Goal: Transaction & Acquisition: Purchase product/service

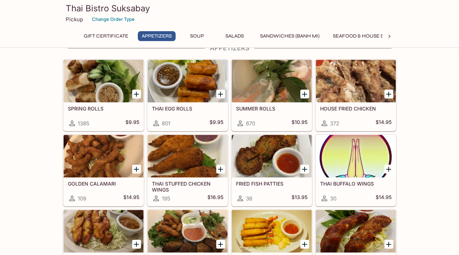
scroll to position [125, 0]
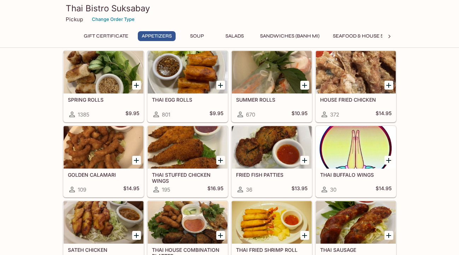
click at [93, 100] on h5 "SPRING ROLLS" at bounding box center [103, 100] width 71 height 6
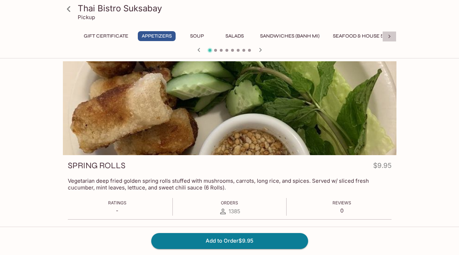
click at [393, 35] on icon at bounding box center [389, 36] width 7 height 7
click at [143, 34] on button "Vegetarian" at bounding box center [135, 36] width 39 height 10
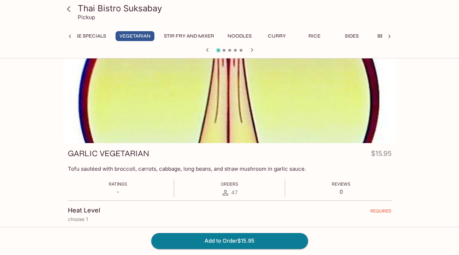
scroll to position [0, 0]
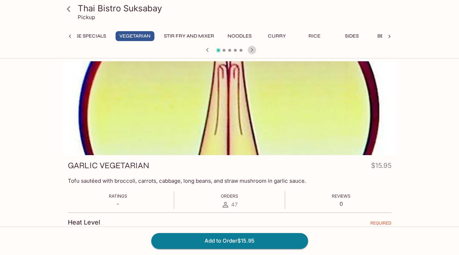
click at [252, 48] on icon "button" at bounding box center [252, 50] width 2 height 4
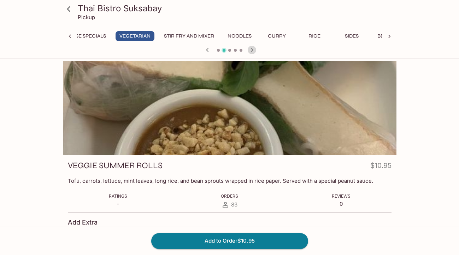
click at [254, 50] on icon "button" at bounding box center [252, 50] width 8 height 8
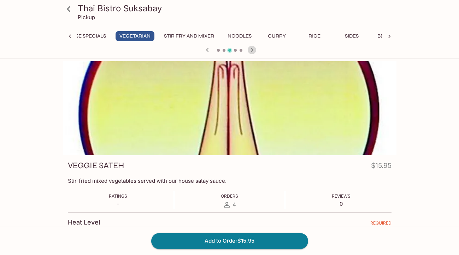
click at [254, 50] on icon "button" at bounding box center [252, 50] width 8 height 8
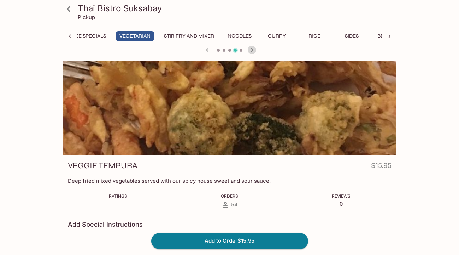
click at [253, 49] on icon "button" at bounding box center [252, 50] width 8 height 8
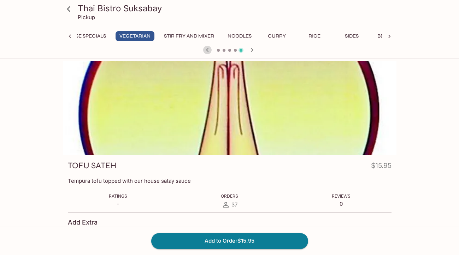
click at [207, 49] on icon "button" at bounding box center [207, 50] width 2 height 4
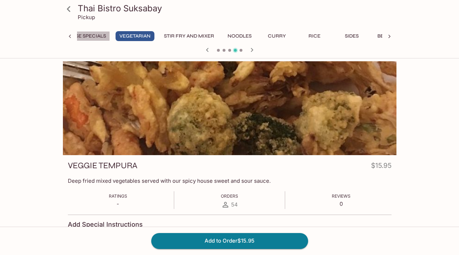
click at [86, 37] on button "Seafood & House Specials" at bounding box center [70, 36] width 79 height 10
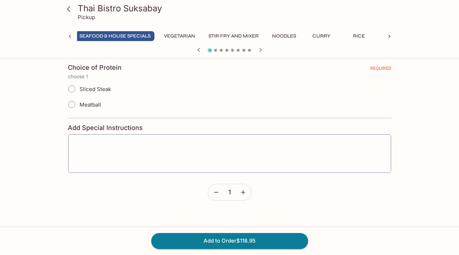
scroll to position [114, 0]
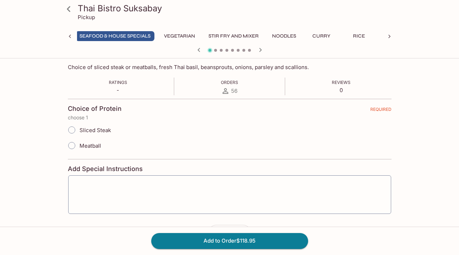
click at [261, 50] on icon "button" at bounding box center [260, 50] width 2 height 4
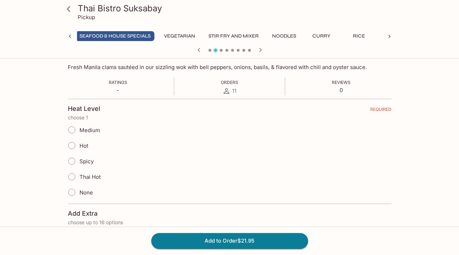
click at [261, 50] on icon "button" at bounding box center [260, 50] width 2 height 4
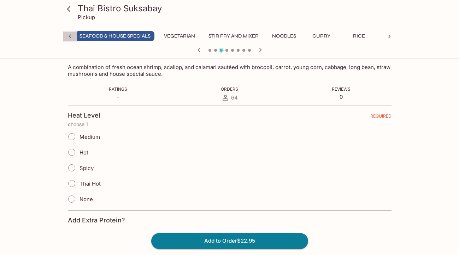
click at [70, 36] on icon at bounding box center [69, 36] width 7 height 7
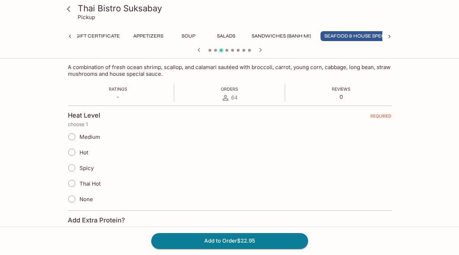
scroll to position [0, 0]
click at [70, 36] on div "Gift Certificate Appetizers Soup Salads Sandwiches (Banh Mi) Seafood & House Sp…" at bounding box center [230, 38] width 334 height 14
click at [159, 33] on button "Appetizers" at bounding box center [157, 36] width 38 height 10
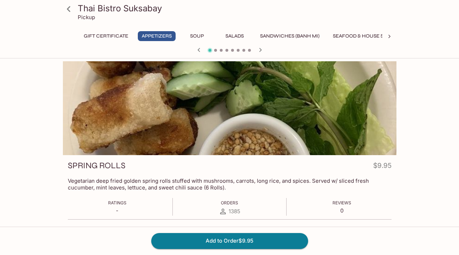
click at [262, 50] on icon "button" at bounding box center [260, 50] width 8 height 8
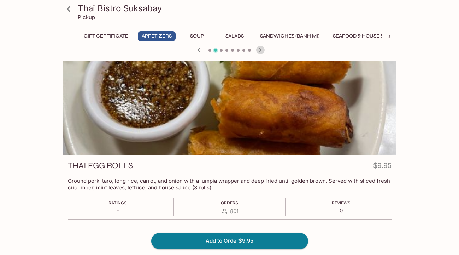
click at [262, 50] on icon "button" at bounding box center [260, 50] width 8 height 8
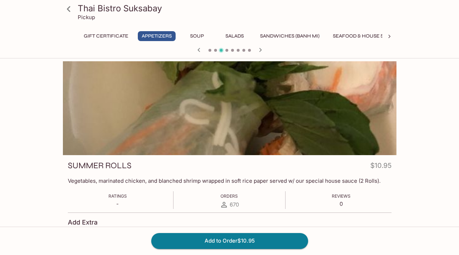
click at [262, 50] on icon "button" at bounding box center [260, 50] width 8 height 8
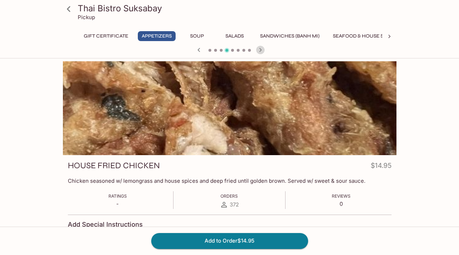
click at [261, 50] on icon "button" at bounding box center [260, 50] width 8 height 8
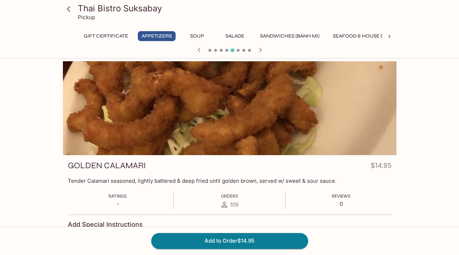
click at [261, 50] on icon "button" at bounding box center [260, 50] width 8 height 8
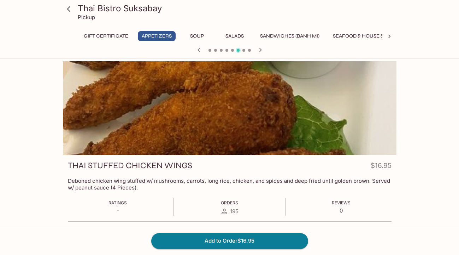
click at [261, 50] on icon "button" at bounding box center [260, 50] width 8 height 8
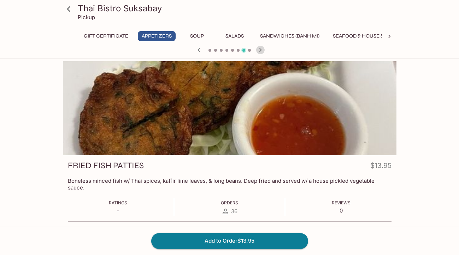
click at [261, 50] on icon "button" at bounding box center [260, 50] width 8 height 8
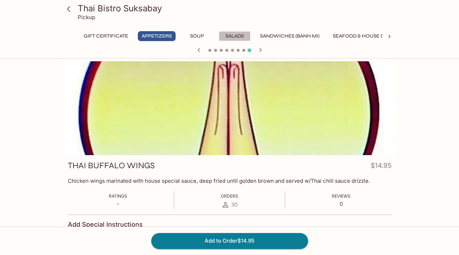
click at [234, 39] on button "Salads" at bounding box center [235, 36] width 32 height 10
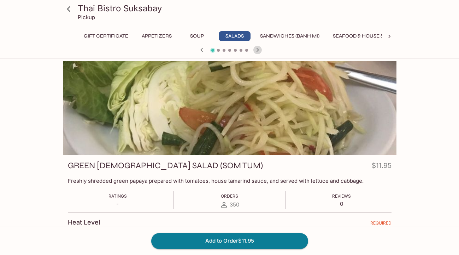
click at [258, 50] on icon "button" at bounding box center [257, 50] width 2 height 4
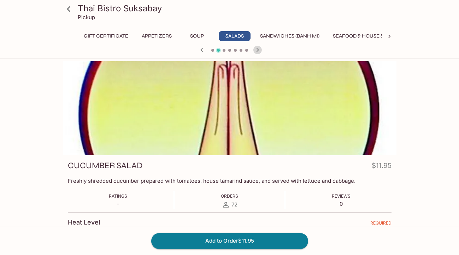
click at [258, 50] on icon "button" at bounding box center [257, 50] width 2 height 4
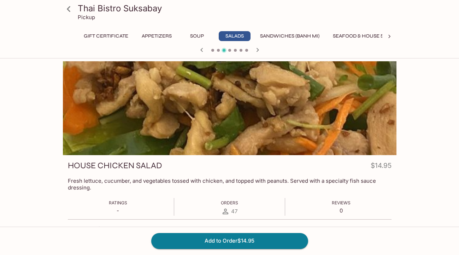
click at [258, 50] on icon "button" at bounding box center [257, 50] width 2 height 4
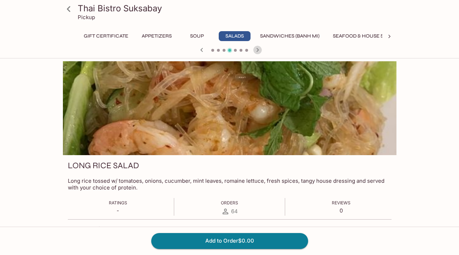
click at [258, 50] on icon "button" at bounding box center [257, 50] width 2 height 4
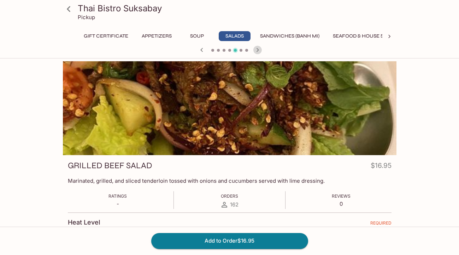
click at [258, 50] on icon "button" at bounding box center [257, 50] width 2 height 4
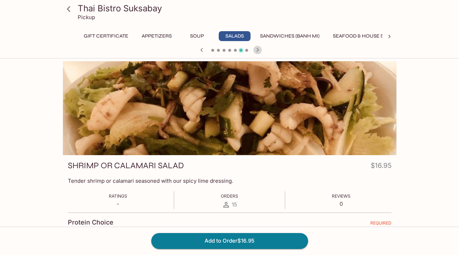
click at [258, 50] on icon "button" at bounding box center [257, 50] width 2 height 4
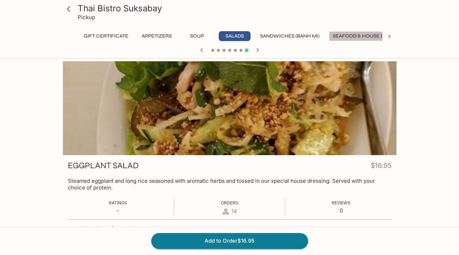
click at [349, 36] on button "Seafood & House Specials" at bounding box center [368, 36] width 79 height 10
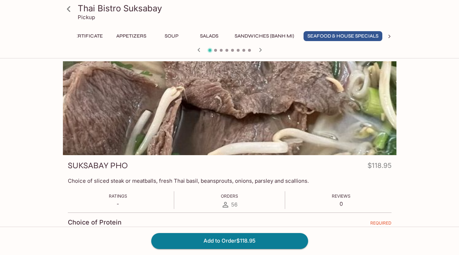
scroll to position [0, 28]
click at [262, 50] on icon "button" at bounding box center [260, 50] width 8 height 8
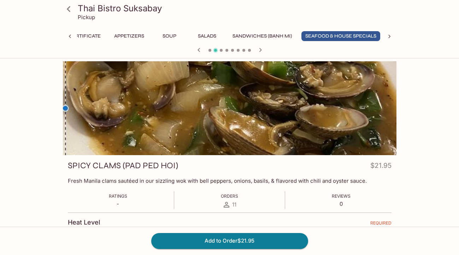
click at [262, 50] on icon "button" at bounding box center [260, 50] width 8 height 8
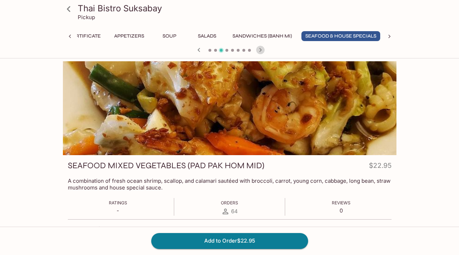
click at [262, 50] on icon "button" at bounding box center [260, 50] width 8 height 8
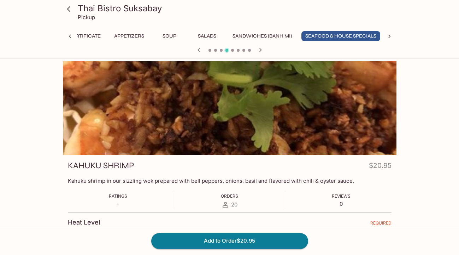
click at [262, 50] on icon "button" at bounding box center [260, 50] width 8 height 8
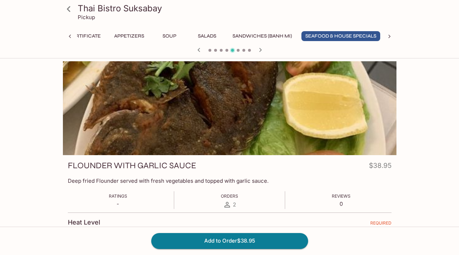
click at [262, 50] on icon "button" at bounding box center [260, 50] width 8 height 8
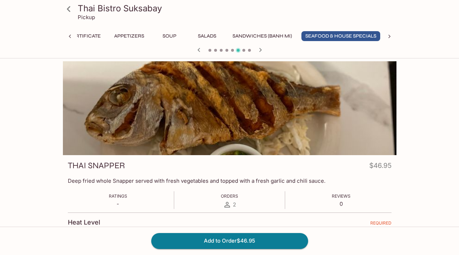
click at [262, 50] on icon "button" at bounding box center [260, 50] width 8 height 8
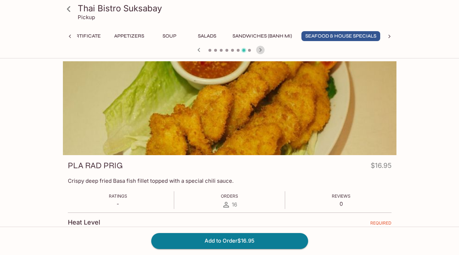
click at [262, 50] on icon "button" at bounding box center [260, 50] width 8 height 8
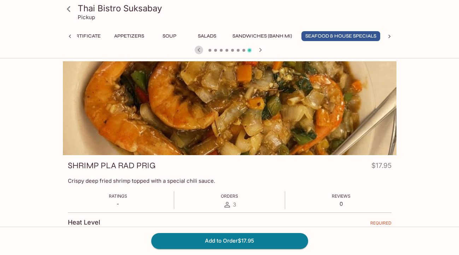
click at [200, 50] on icon "button" at bounding box center [199, 50] width 8 height 8
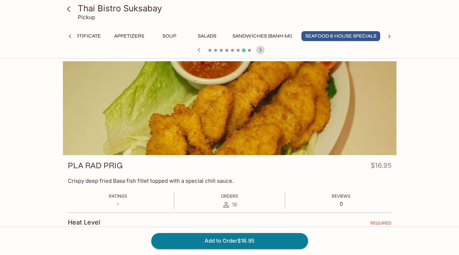
click at [261, 50] on icon "button" at bounding box center [260, 50] width 2 height 4
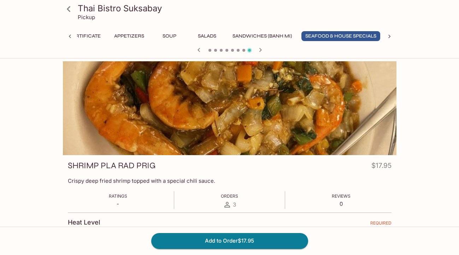
click at [261, 50] on icon "button" at bounding box center [260, 50] width 2 height 4
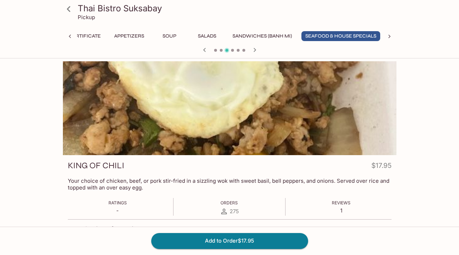
click at [261, 50] on div at bounding box center [230, 50] width 340 height 11
click at [254, 49] on icon "button" at bounding box center [255, 50] width 2 height 4
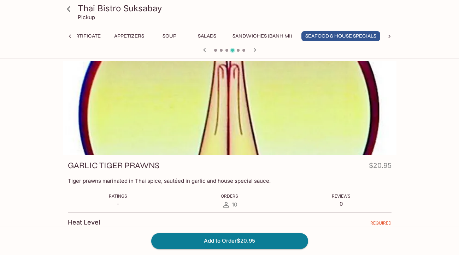
click at [254, 49] on icon "button" at bounding box center [255, 50] width 2 height 4
click at [254, 49] on icon "button" at bounding box center [255, 50] width 8 height 8
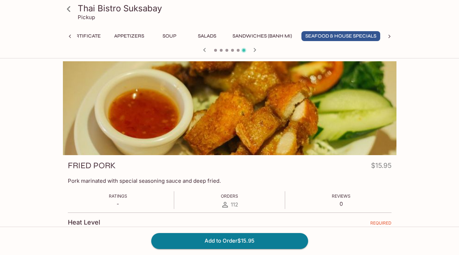
click at [205, 50] on icon "button" at bounding box center [205, 50] width 8 height 8
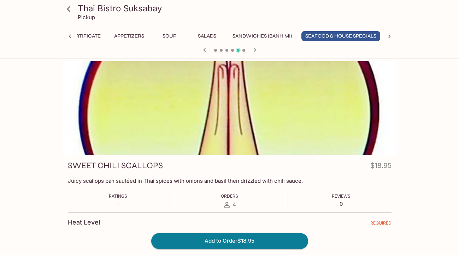
click at [257, 50] on icon "button" at bounding box center [255, 50] width 8 height 8
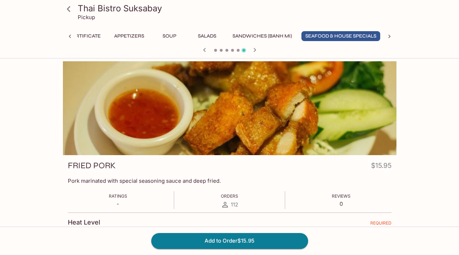
click at [205, 48] on icon "button" at bounding box center [204, 50] width 2 height 4
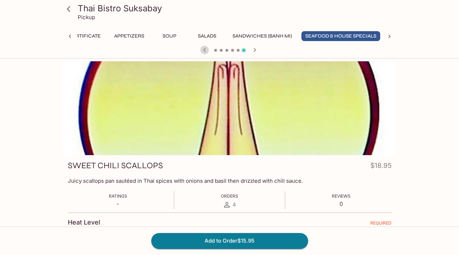
click at [205, 48] on icon "button" at bounding box center [204, 50] width 2 height 4
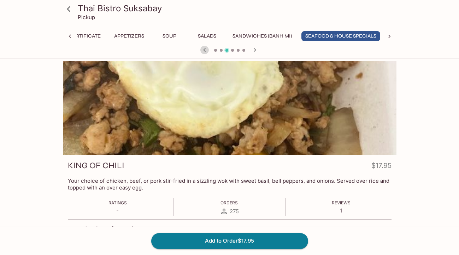
click at [204, 48] on icon "button" at bounding box center [204, 50] width 2 height 4
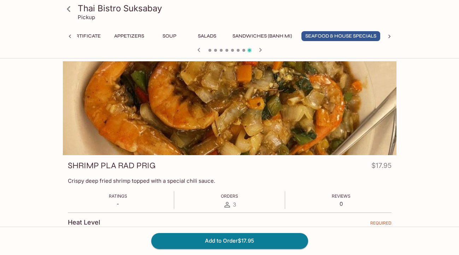
click at [204, 48] on div at bounding box center [230, 50] width 340 height 11
click at [200, 49] on icon "button" at bounding box center [199, 50] width 8 height 8
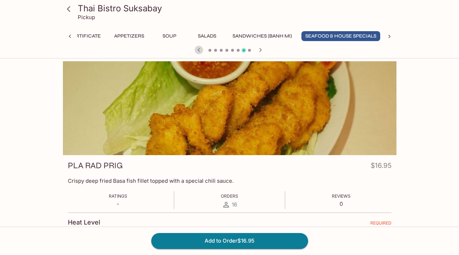
click at [200, 49] on icon "button" at bounding box center [199, 50] width 8 height 8
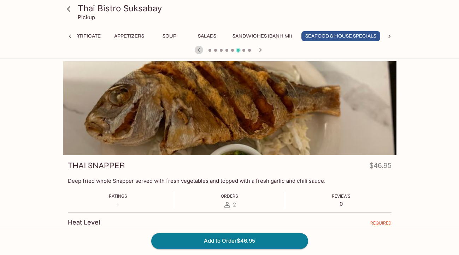
click at [199, 48] on icon "button" at bounding box center [199, 50] width 2 height 4
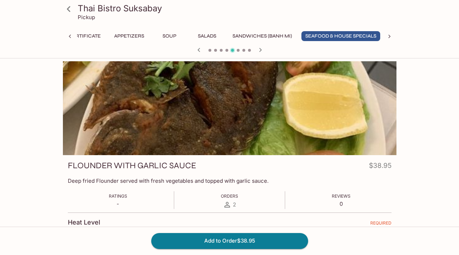
click at [199, 48] on icon "button" at bounding box center [199, 50] width 2 height 4
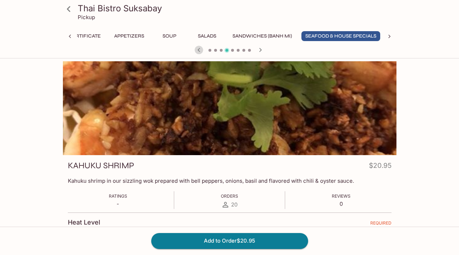
click at [199, 48] on icon "button" at bounding box center [199, 50] width 2 height 4
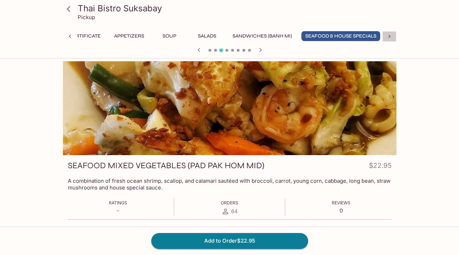
click at [390, 35] on icon at bounding box center [390, 37] width 2 height 4
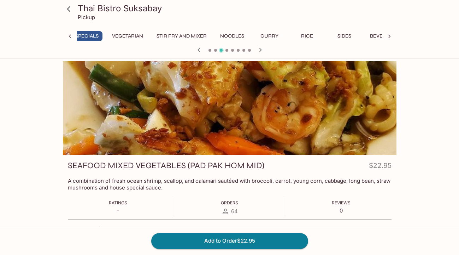
scroll to position [0, 326]
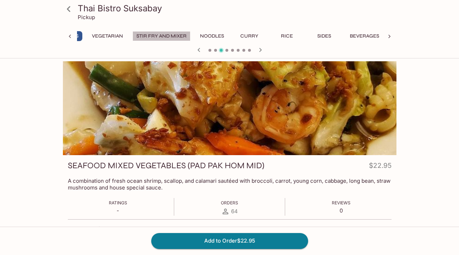
click at [175, 37] on button "Stir Fry and Mixer" at bounding box center [162, 36] width 58 height 10
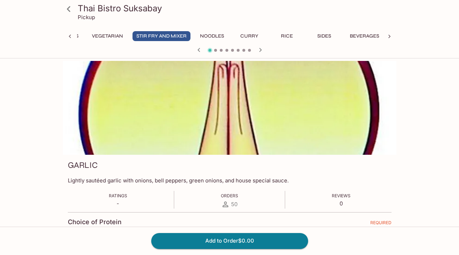
scroll to position [0, 0]
click at [260, 50] on icon "button" at bounding box center [260, 50] width 8 height 8
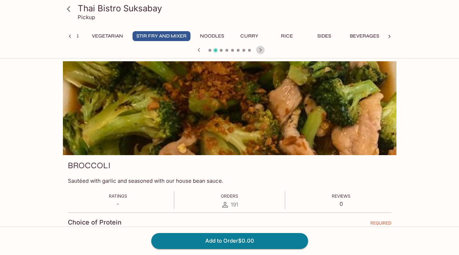
click at [260, 50] on icon "button" at bounding box center [260, 50] width 8 height 8
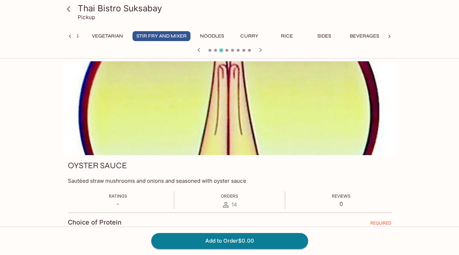
click at [260, 50] on icon "button" at bounding box center [260, 50] width 8 height 8
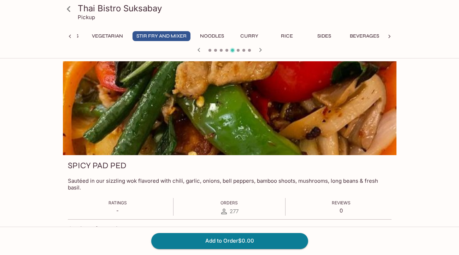
click at [260, 50] on icon "button" at bounding box center [260, 50] width 8 height 8
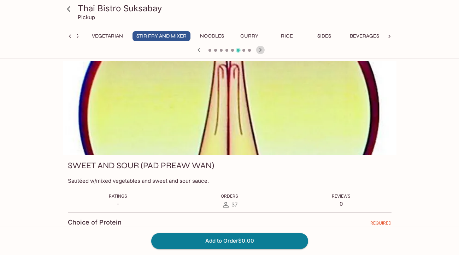
click at [260, 50] on icon "button" at bounding box center [260, 50] width 8 height 8
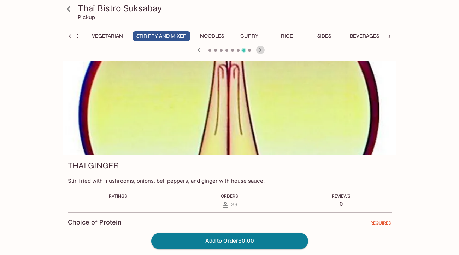
click at [260, 50] on icon "button" at bounding box center [260, 50] width 8 height 8
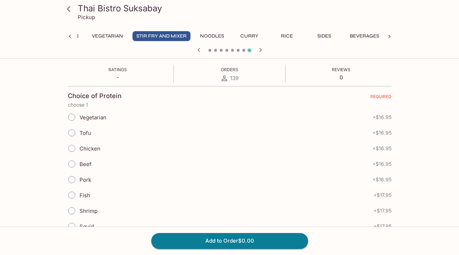
scroll to position [149, 0]
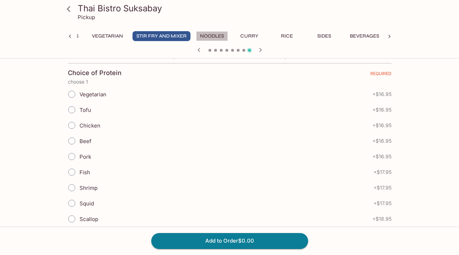
click at [219, 37] on button "Noodles" at bounding box center [212, 36] width 32 height 10
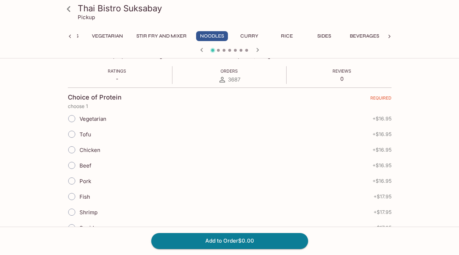
scroll to position [126, 0]
click at [257, 50] on icon "button" at bounding box center [258, 50] width 8 height 8
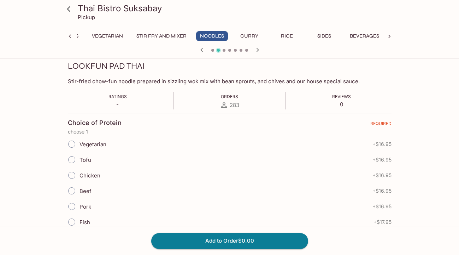
scroll to position [113, 0]
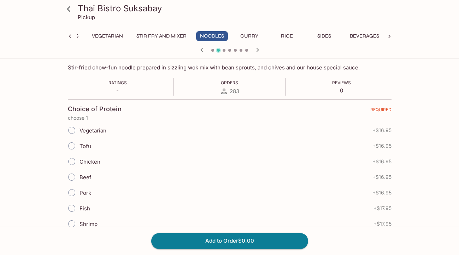
click at [100, 133] on span "Vegetarian" at bounding box center [93, 130] width 27 height 7
click at [79, 133] on input "Vegetarian" at bounding box center [71, 130] width 15 height 15
radio input "true"
click at [100, 133] on span "Vegetarian" at bounding box center [93, 130] width 27 height 7
click at [79, 133] on input "Vegetarian" at bounding box center [71, 130] width 15 height 15
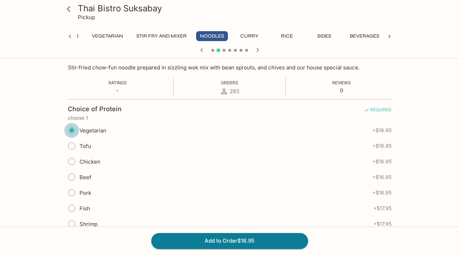
click at [75, 129] on input "Vegetarian" at bounding box center [71, 130] width 15 height 15
click at [73, 146] on input "Tofu" at bounding box center [71, 145] width 15 height 15
radio input "true"
click at [255, 38] on button "Curry" at bounding box center [250, 36] width 32 height 10
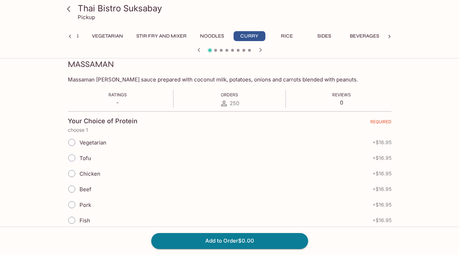
scroll to position [0, 0]
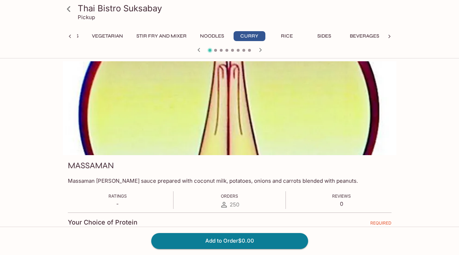
click at [260, 49] on icon "button" at bounding box center [260, 50] width 8 height 8
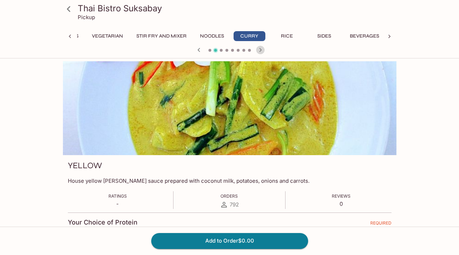
click at [260, 49] on icon "button" at bounding box center [260, 50] width 8 height 8
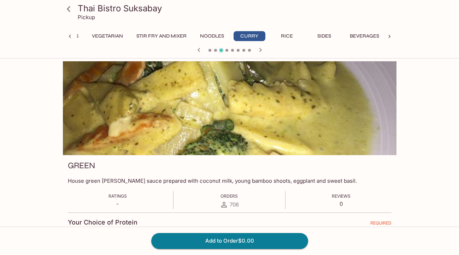
click at [260, 49] on icon "button" at bounding box center [260, 50] width 8 height 8
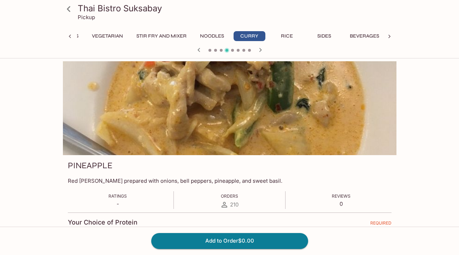
click at [260, 49] on icon "button" at bounding box center [260, 50] width 8 height 8
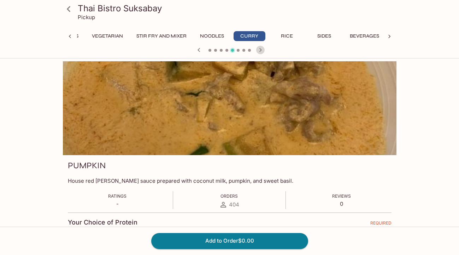
click at [260, 49] on icon "button" at bounding box center [260, 50] width 8 height 8
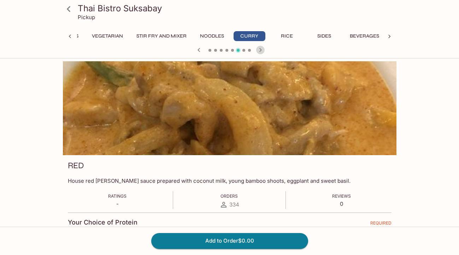
click at [260, 49] on icon "button" at bounding box center [260, 50] width 8 height 8
